Goal: Information Seeking & Learning: Learn about a topic

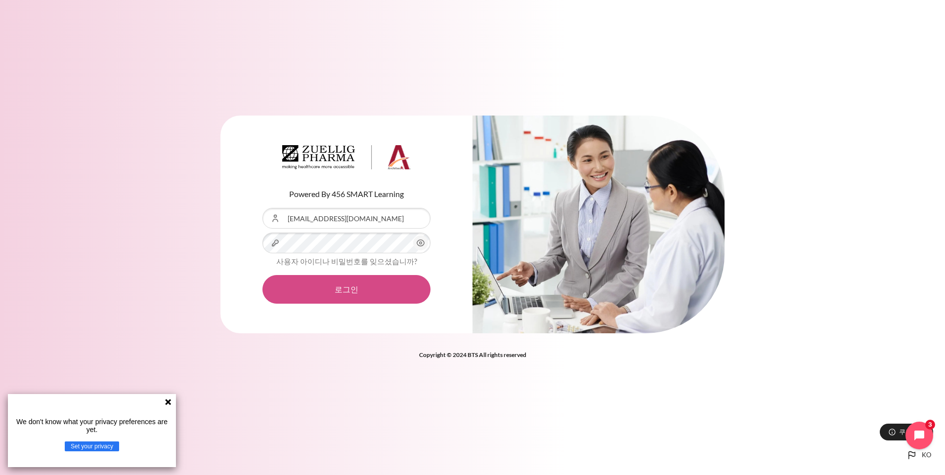
click at [337, 285] on button "로그인" at bounding box center [346, 289] width 168 height 29
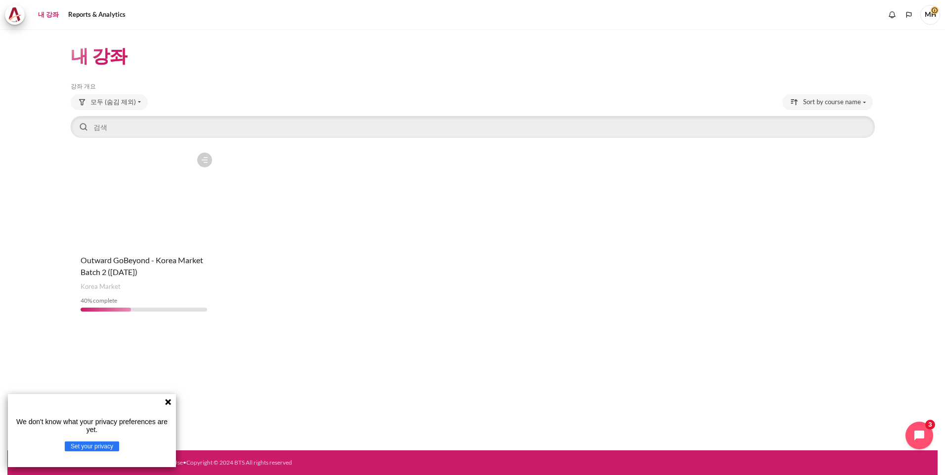
click at [168, 402] on icon at bounding box center [168, 402] width 6 height 6
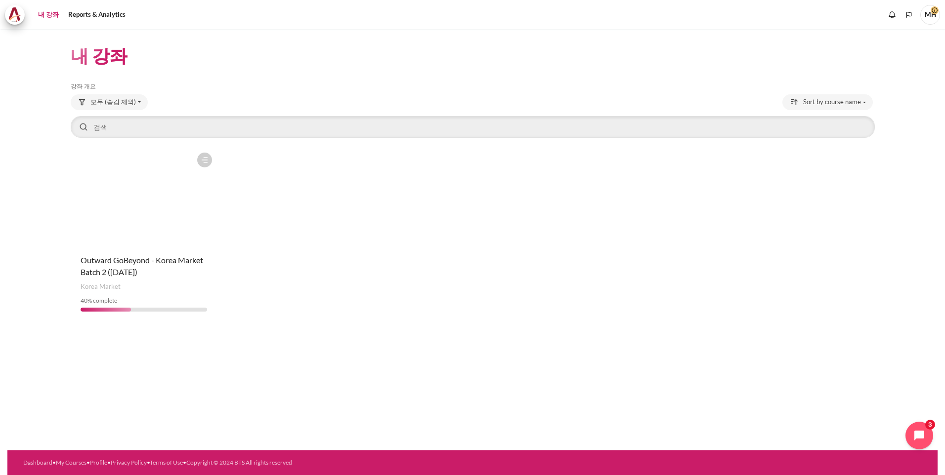
click at [135, 218] on figure "내용" at bounding box center [144, 197] width 147 height 99
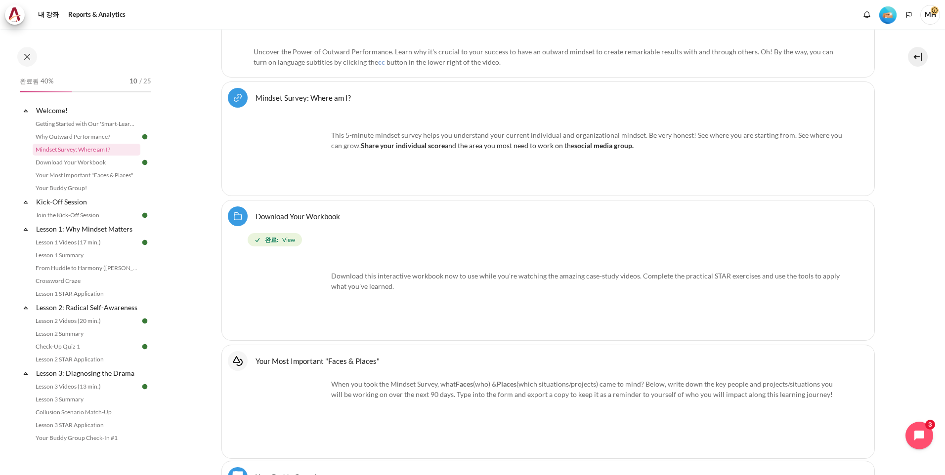
scroll to position [577, 0]
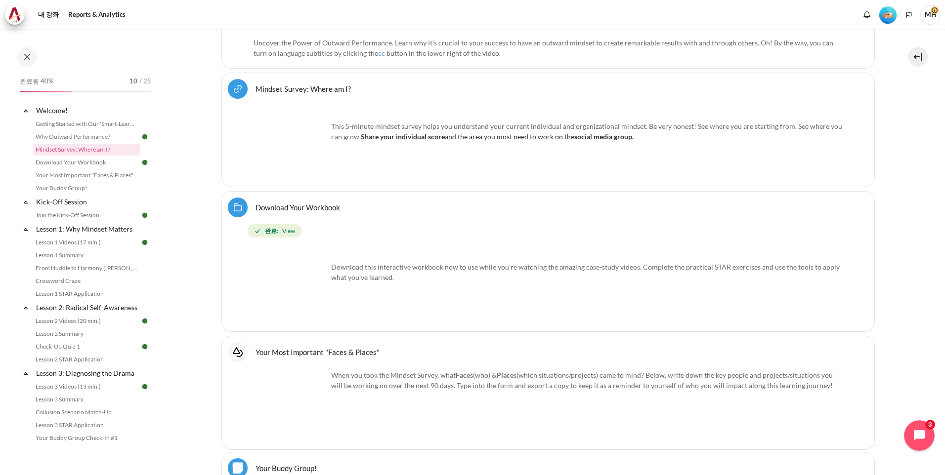
click at [922, 428] on button "Open chat widget" at bounding box center [919, 436] width 31 height 31
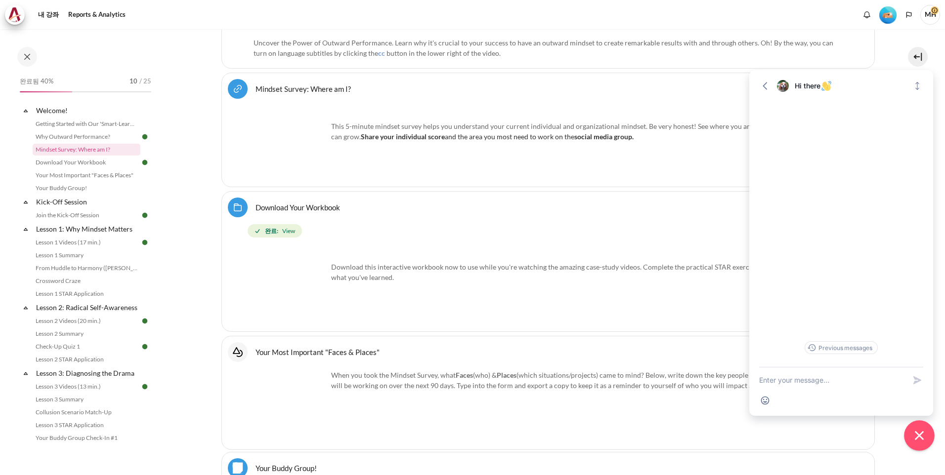
click at [920, 434] on icon "Close chat widget" at bounding box center [919, 435] width 15 height 15
